Goal: Find specific page/section: Find specific page/section

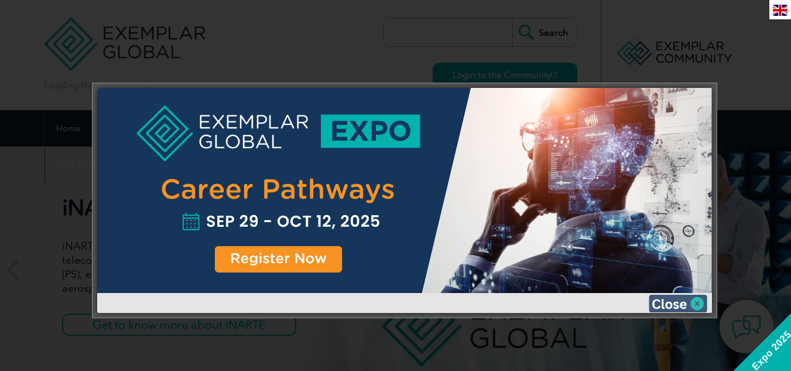
click at [695, 299] on img at bounding box center [678, 304] width 59 height 18
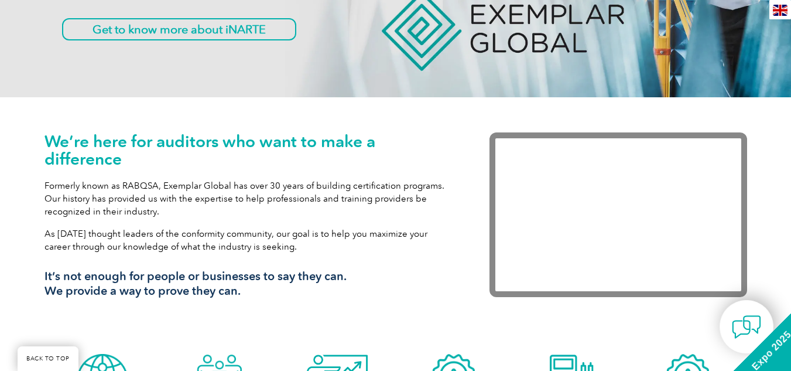
scroll to position [296, 0]
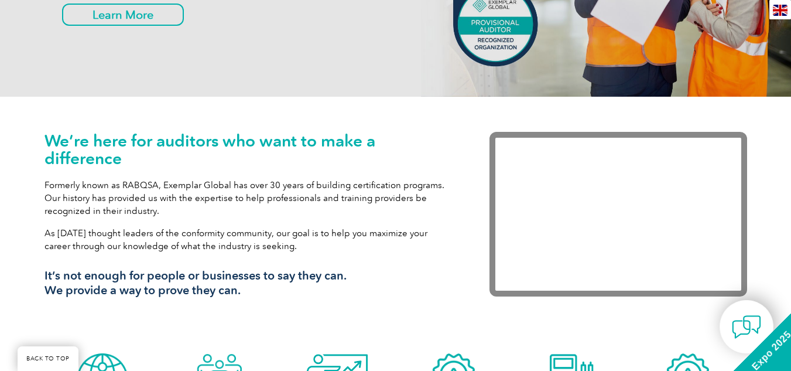
click at [446, 337] on div "We’re here for auditors who want to make a difference Formerly known as RABQSA,…" at bounding box center [396, 222] width 703 height 251
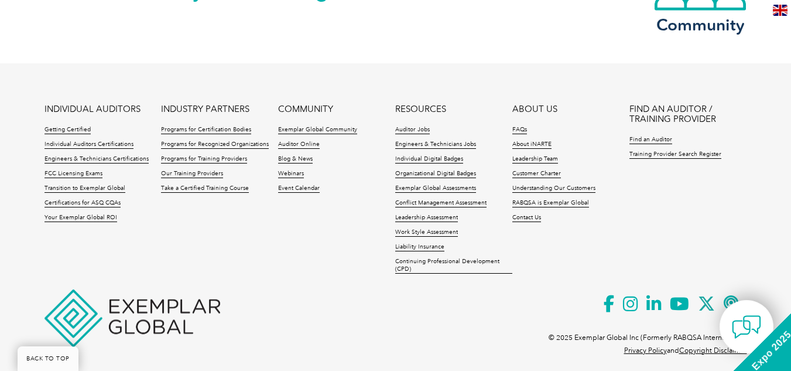
scroll to position [2827, 0]
click at [641, 153] on link "Training Provider Search Register" at bounding box center [675, 154] width 92 height 8
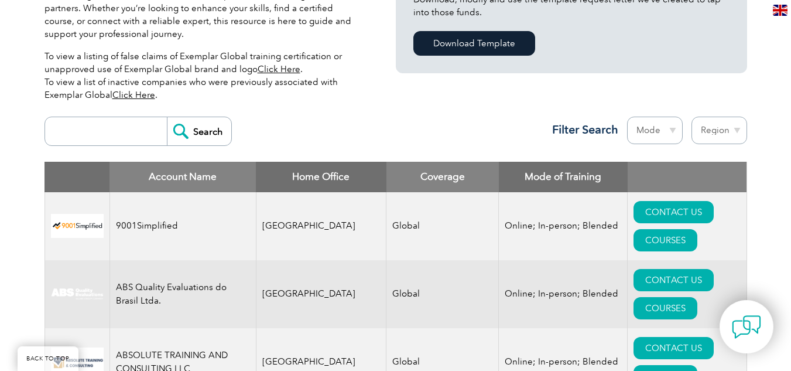
scroll to position [353, 0]
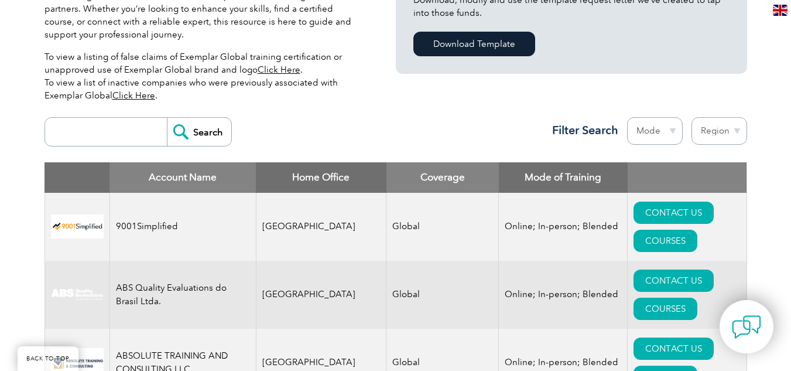
click at [720, 125] on select "Region Australia Bahrain Bangladesh Brazil Canada Colombia Dominican Republic E…" at bounding box center [720, 131] width 56 height 28
select select "India"
click at [692, 117] on select "Region Australia Bahrain Bangladesh Brazil Canada Colombia Dominican Republic E…" at bounding box center [720, 131] width 56 height 28
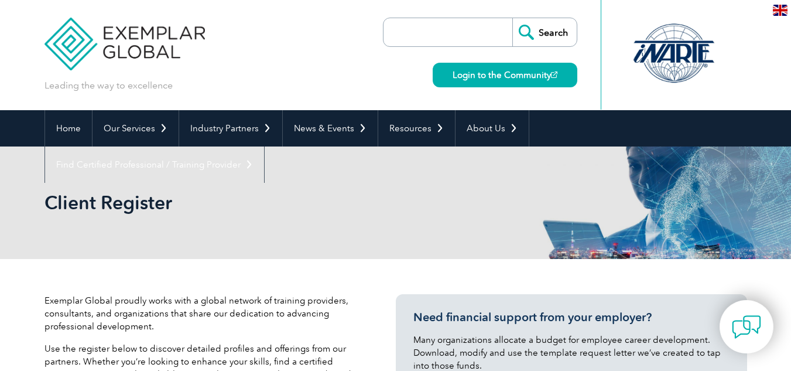
select select "India"
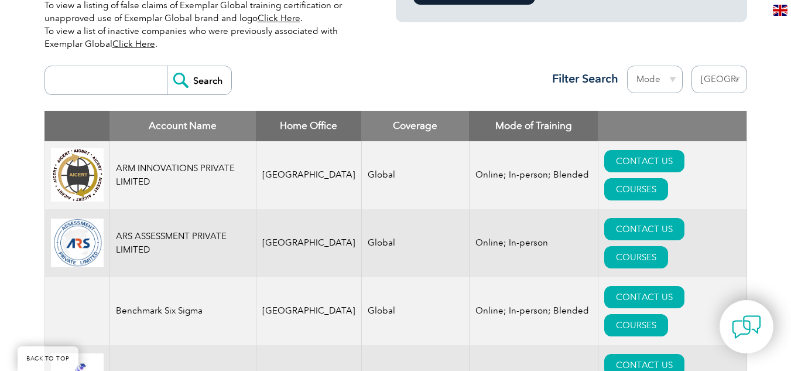
scroll to position [403, 0]
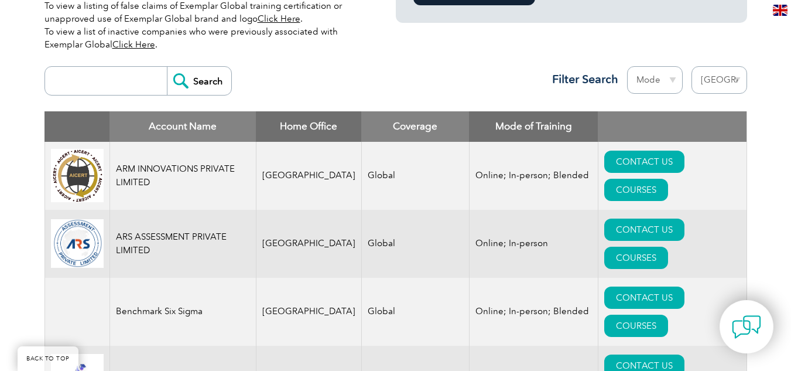
click at [138, 83] on input "search" at bounding box center [109, 81] width 116 height 28
type input "Subma"
click at [167, 67] on input "Search" at bounding box center [199, 81] width 64 height 28
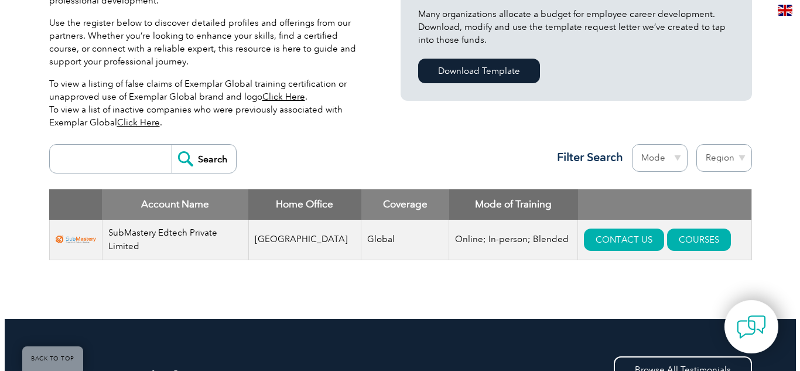
scroll to position [326, 0]
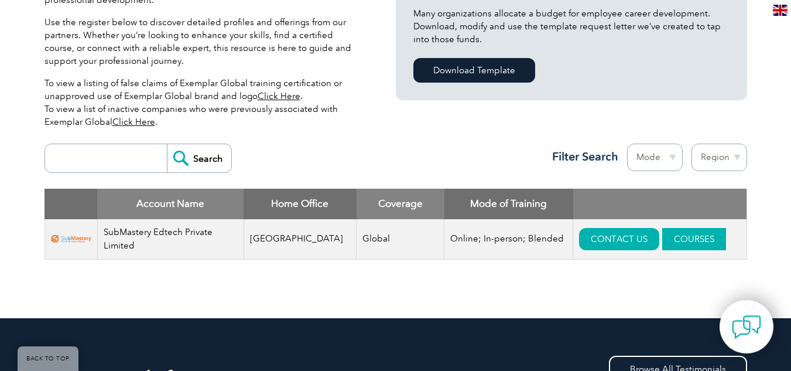
click at [662, 237] on link "COURSES" at bounding box center [694, 239] width 64 height 22
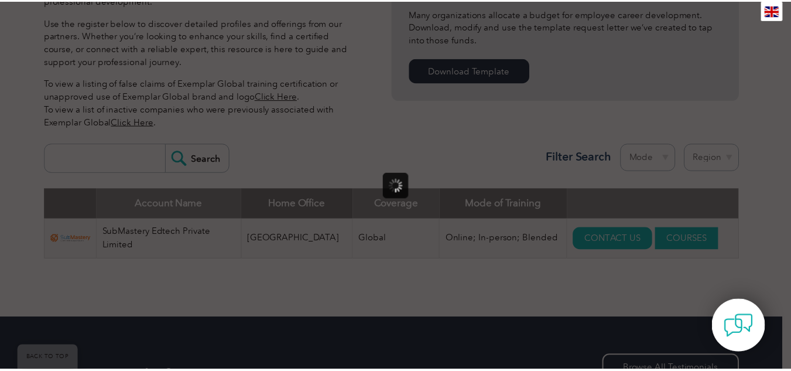
scroll to position [0, 0]
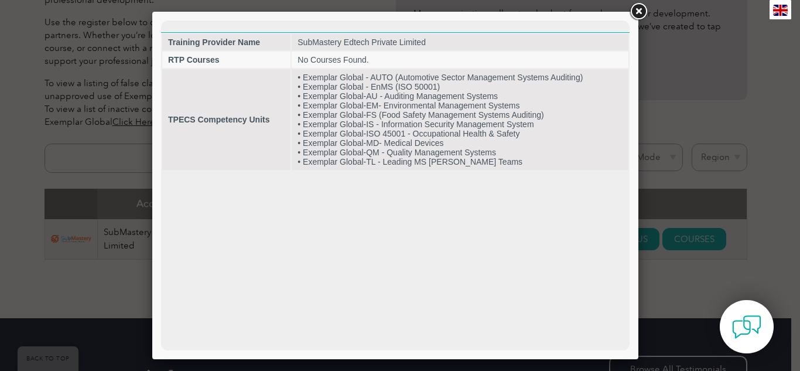
click at [641, 15] on link at bounding box center [638, 11] width 21 height 21
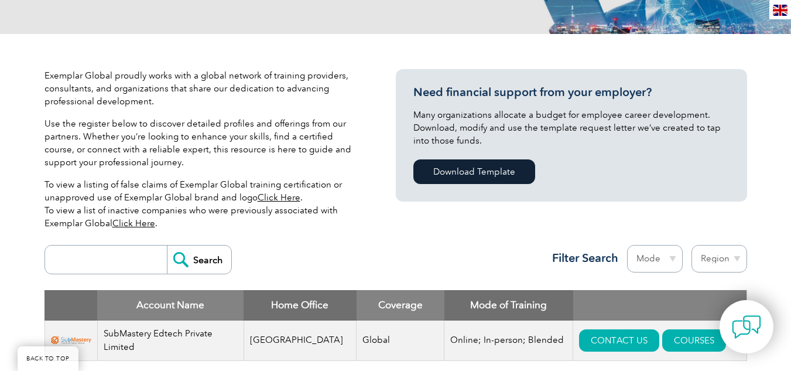
scroll to position [224, 0]
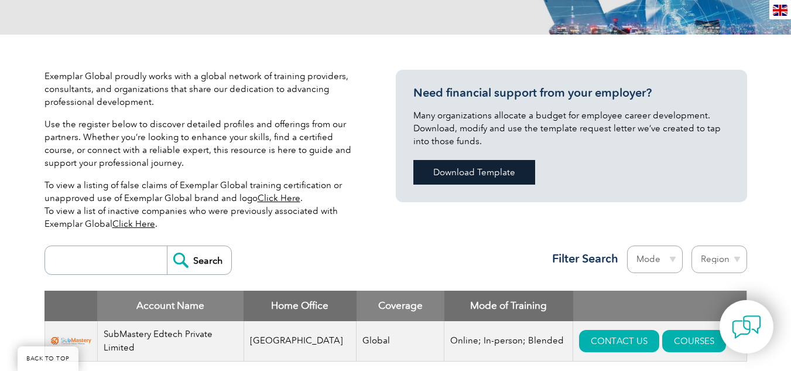
click at [440, 177] on link "Download Template" at bounding box center [474, 172] width 122 height 25
